Goal: Information Seeking & Learning: Check status

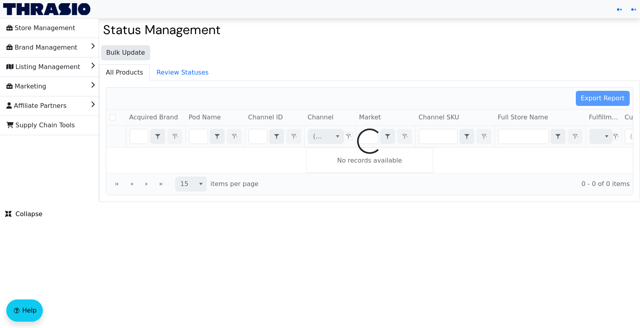
checkbox input "false"
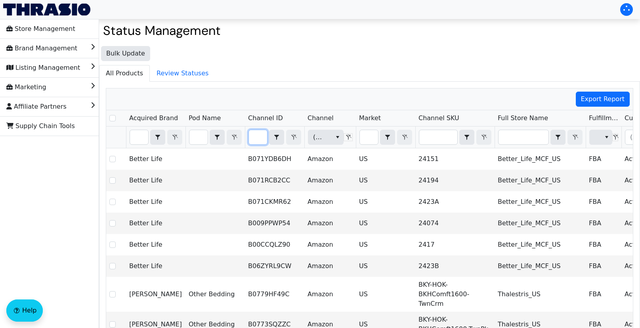
click at [257, 137] on input "Filter" at bounding box center [258, 137] width 18 height 14
type input "B0168JJSP4"
checkbox input "true"
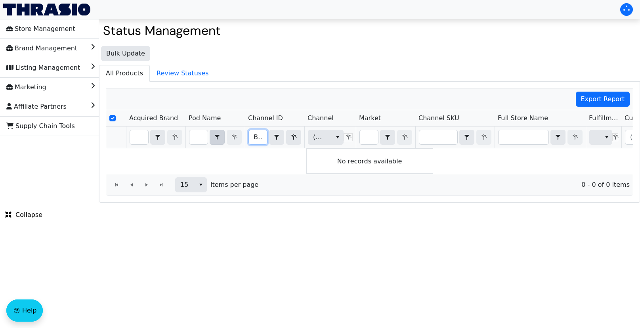
drag, startPoint x: 261, startPoint y: 139, endPoint x: 222, endPoint y: 141, distance: 38.9
click at [222, 141] on tr "B0168JJSP4 Contains (All) (All)" at bounding box center [464, 137] width 717 height 22
type input "B0168JJSP4"
click at [114, 121] on input "Select Row" at bounding box center [112, 118] width 6 height 6
checkbox input "true"
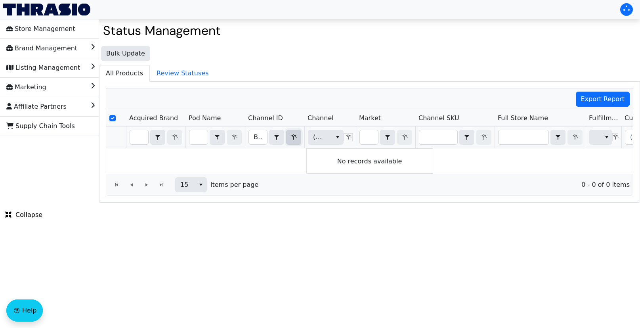
click at [290, 140] on icon "Filter" at bounding box center [294, 137] width 10 height 6
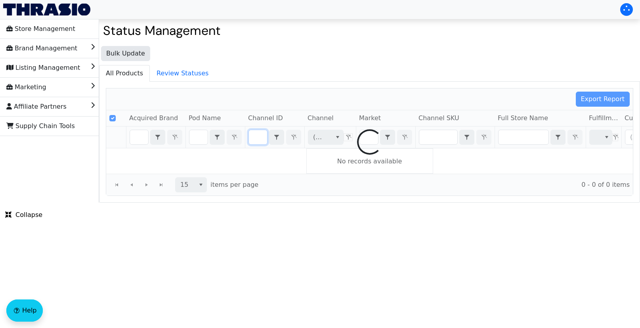
click at [109, 116] on div at bounding box center [369, 141] width 526 height 107
click at [111, 118] on div at bounding box center [369, 141] width 526 height 107
checkbox input "false"
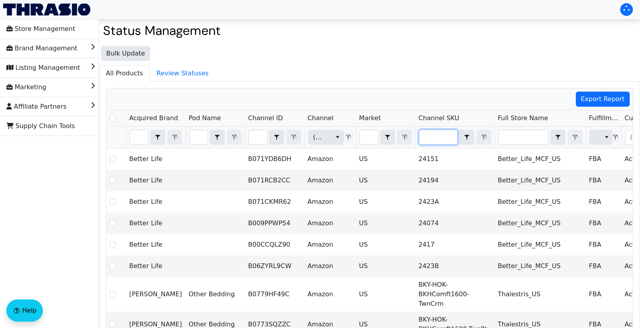
click at [434, 137] on input "Filter" at bounding box center [438, 137] width 38 height 14
type input "24132"
checkbox input "true"
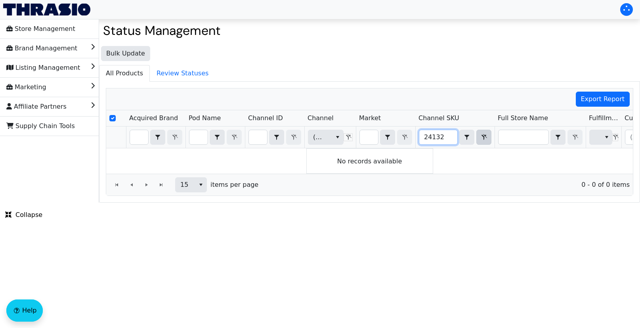
type input "24132"
click at [478, 140] on button "Filter" at bounding box center [483, 137] width 15 height 15
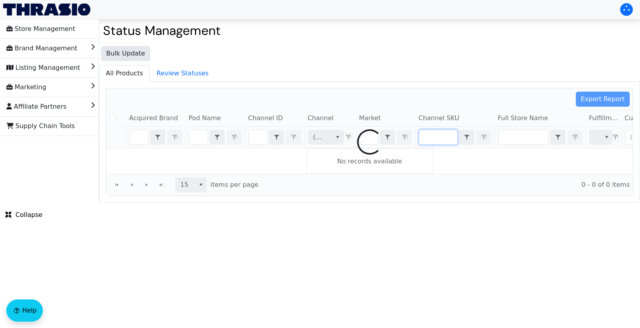
checkbox input "false"
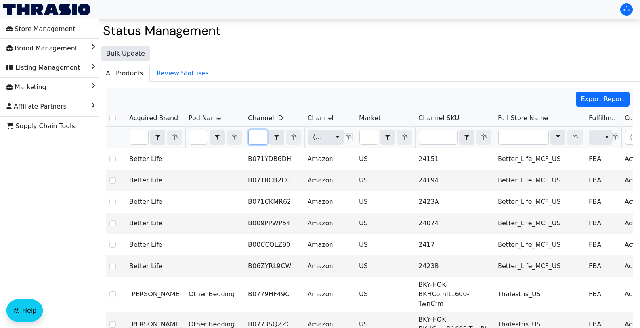
click at [263, 137] on input "Filter" at bounding box center [258, 137] width 18 height 14
type input "B0168JJSP4"
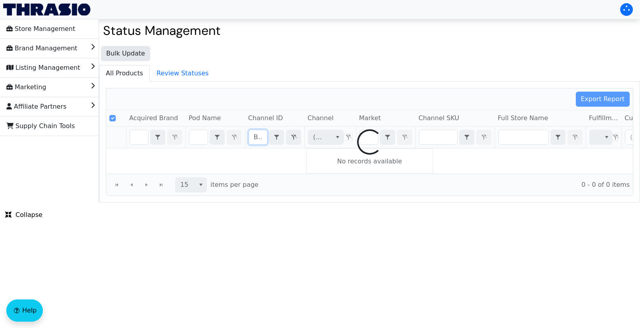
checkbox input "true"
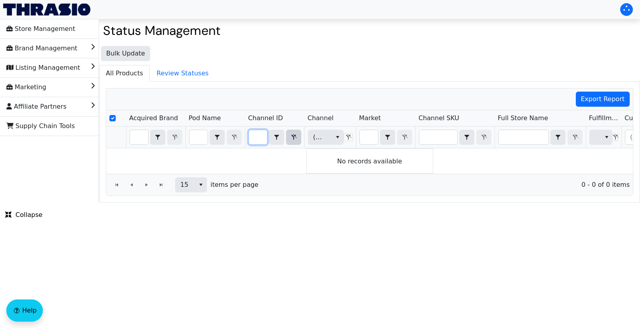
type input "B0168JJSP4"
click at [293, 142] on button "Filter" at bounding box center [293, 137] width 15 height 15
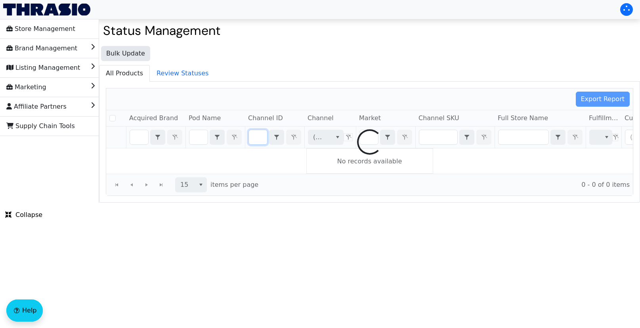
checkbox input "false"
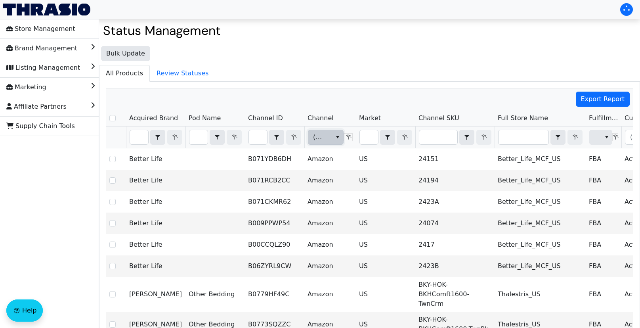
click at [335, 134] on icon "select" at bounding box center [337, 137] width 6 height 6
